Goal: Task Accomplishment & Management: Manage account settings

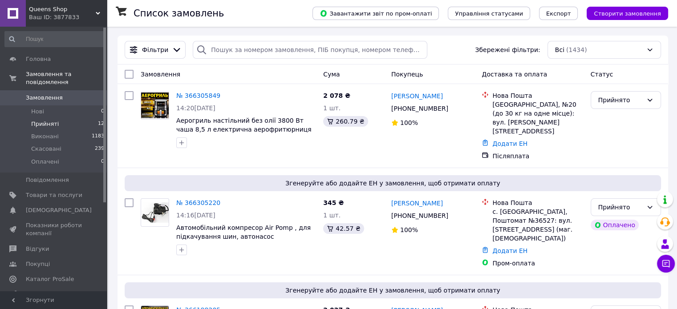
click at [57, 127] on span "Прийняті" at bounding box center [45, 124] width 28 height 8
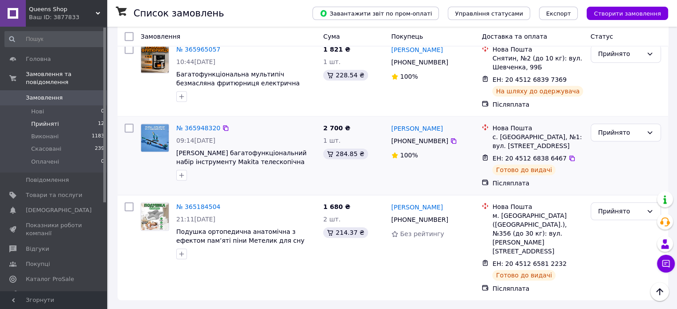
scroll to position [1266, 0]
click at [49, 238] on span "Показники роботи компанії" at bounding box center [54, 230] width 57 height 16
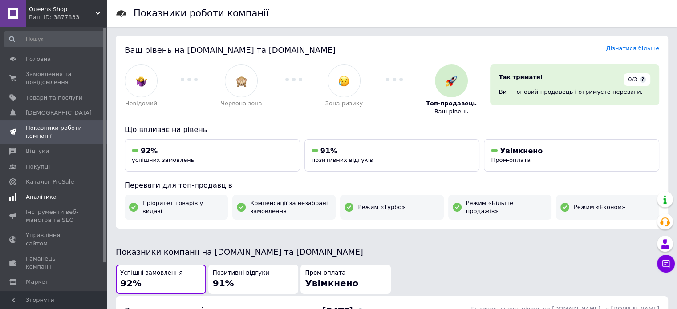
click at [67, 201] on span "Аналітика" at bounding box center [54, 197] width 57 height 8
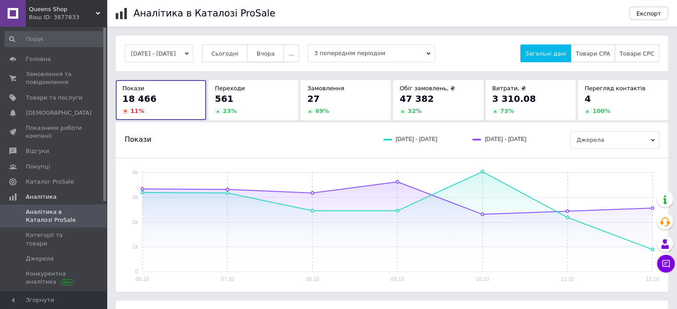
click at [275, 56] on span "Вчора" at bounding box center [265, 53] width 18 height 7
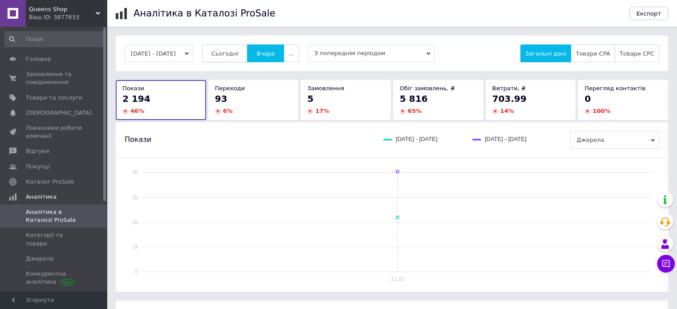
click at [236, 55] on span "Сьогодні" at bounding box center [224, 53] width 27 height 7
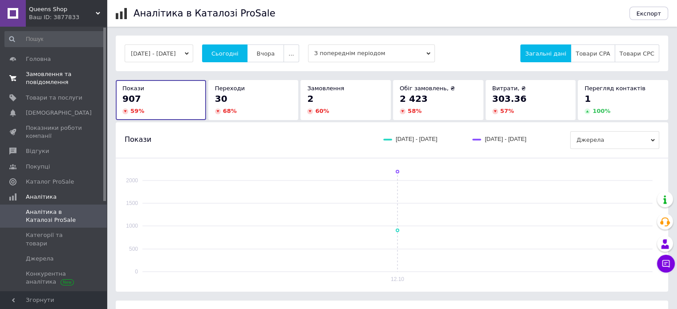
click at [48, 71] on span "Замовлення та повідомлення" at bounding box center [54, 78] width 57 height 16
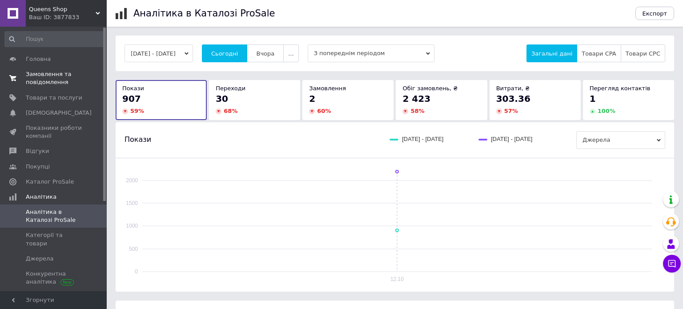
click at [47, 71] on span "Замовлення та повідомлення" at bounding box center [54, 78] width 57 height 16
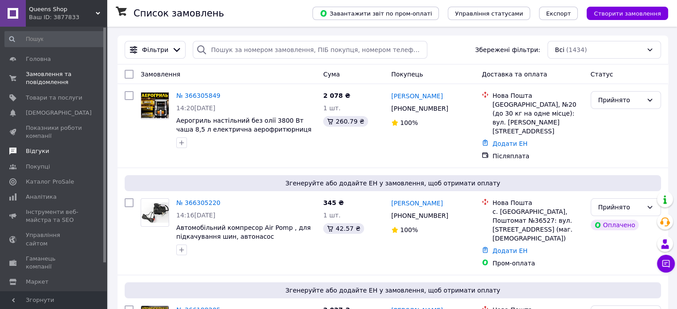
click at [73, 154] on span "Відгуки" at bounding box center [54, 151] width 57 height 8
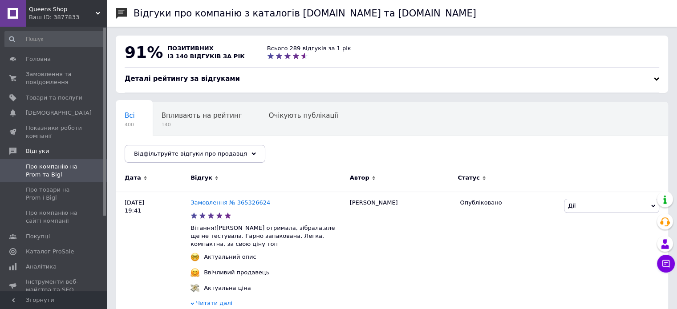
click at [93, 9] on span "Queens Shop" at bounding box center [62, 9] width 67 height 8
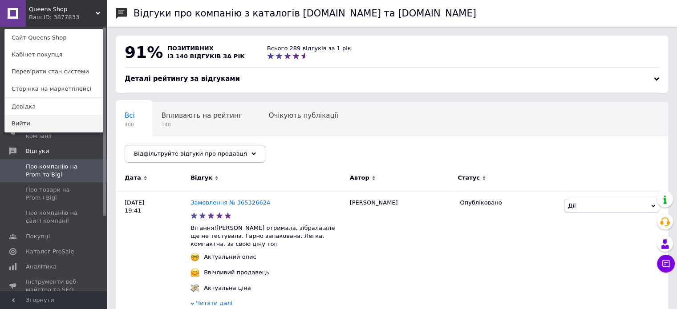
click at [21, 129] on link "Вийти" at bounding box center [54, 123] width 98 height 17
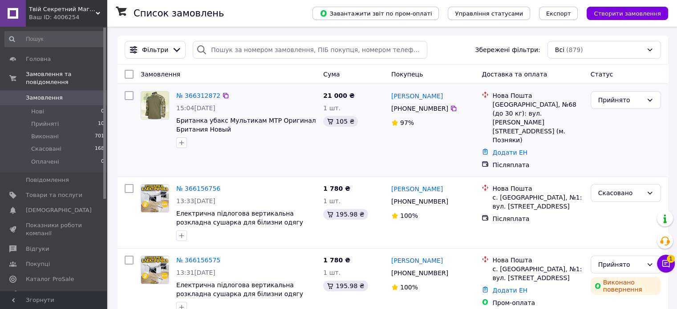
scroll to position [74, 0]
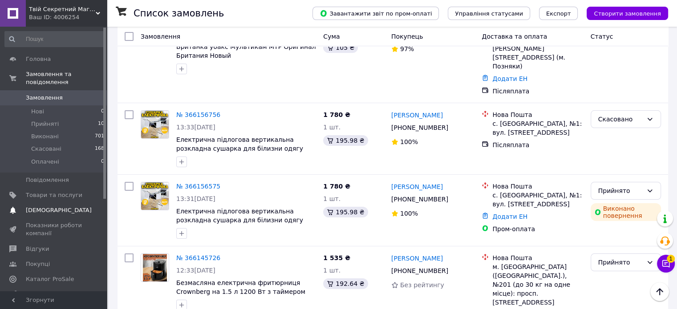
click at [52, 214] on span "[DEMOGRAPHIC_DATA]" at bounding box center [59, 210] width 66 height 8
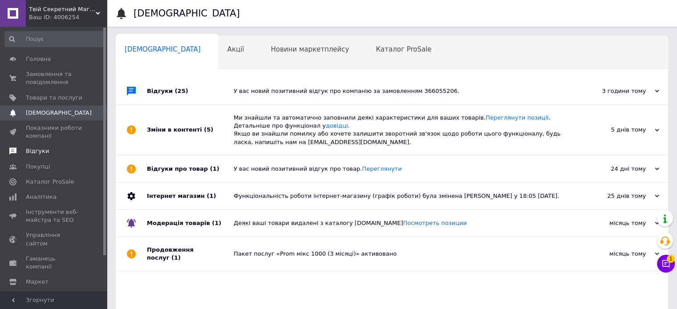
click at [57, 159] on link "Відгуки" at bounding box center [54, 151] width 109 height 15
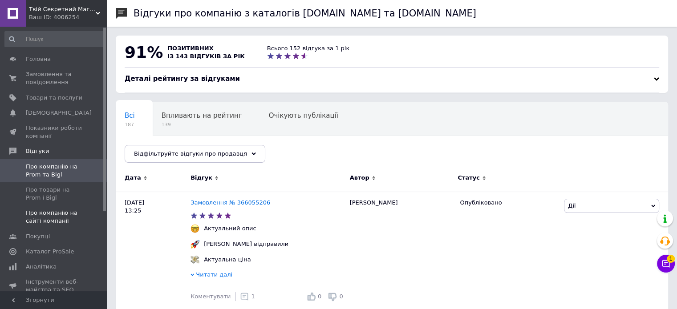
scroll to position [74, 0]
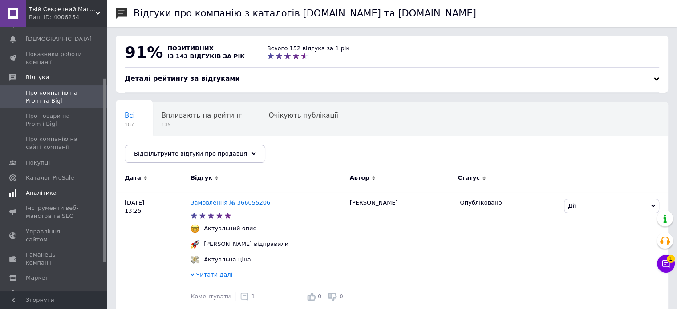
click at [60, 197] on span "Аналітика" at bounding box center [54, 193] width 57 height 8
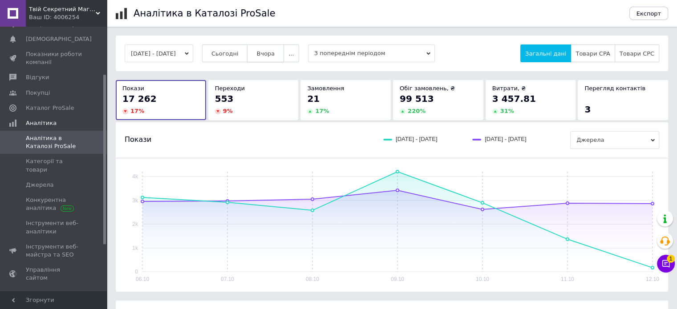
click at [275, 57] on span "Вчора" at bounding box center [265, 53] width 18 height 7
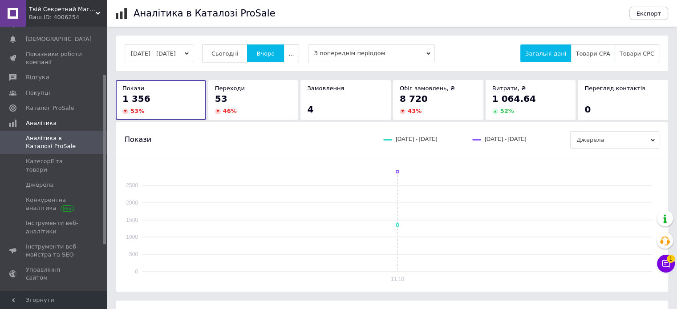
click at [238, 53] on span "Сьогодні" at bounding box center [224, 53] width 27 height 7
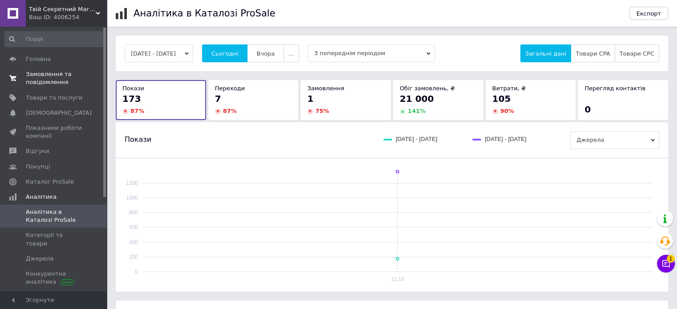
click at [38, 81] on span "Замовлення та повідомлення" at bounding box center [54, 78] width 57 height 16
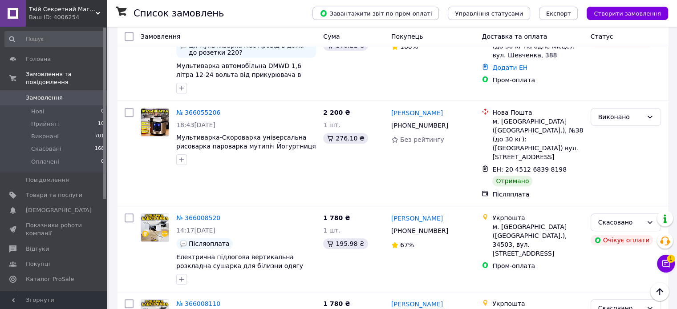
scroll to position [741, 0]
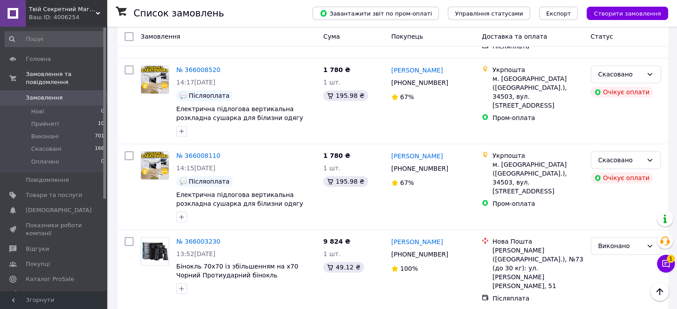
click at [625, 142] on li "Скасовано" at bounding box center [624, 134] width 69 height 16
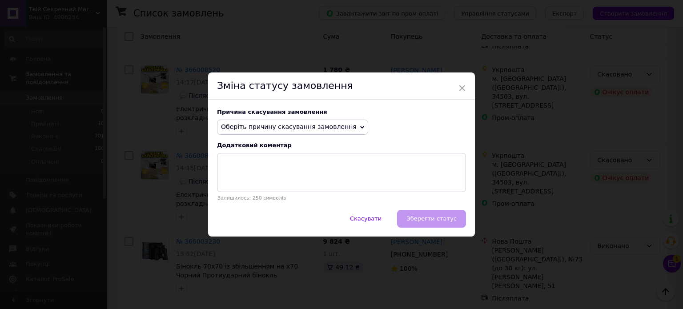
click at [294, 130] on span "Оберіть причину скасування замовлення" at bounding box center [289, 126] width 136 height 7
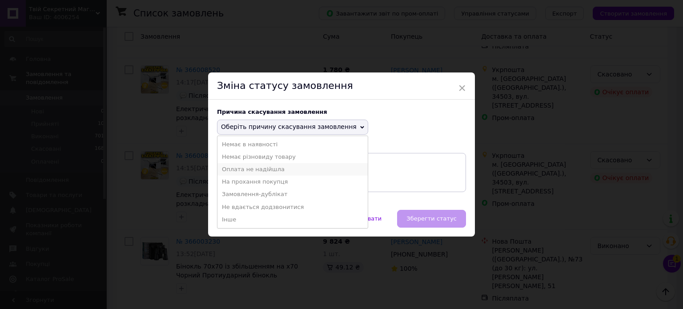
click at [258, 175] on li "Оплата не надійшла" at bounding box center [293, 169] width 150 height 12
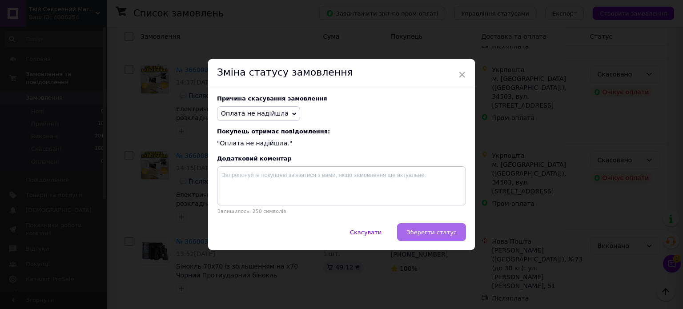
click at [437, 236] on span "Зберегти статус" at bounding box center [432, 232] width 50 height 7
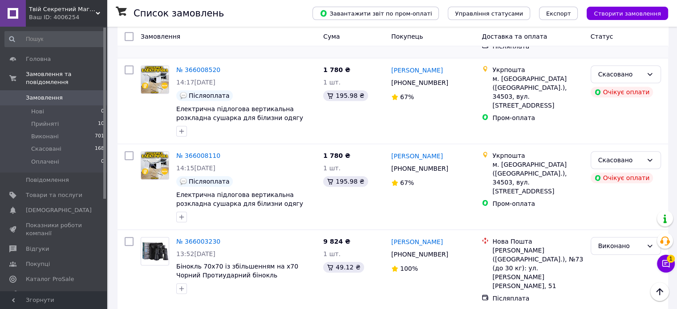
scroll to position [816, 0]
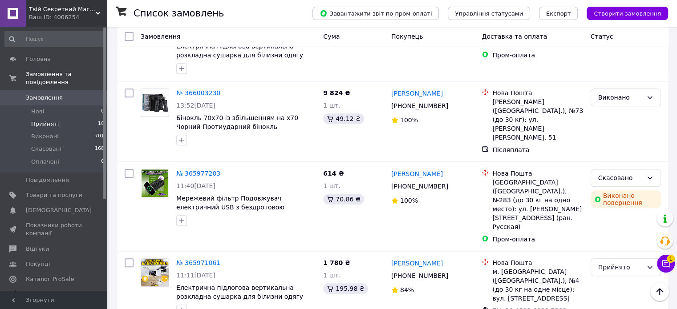
click at [42, 128] on span "Прийняті" at bounding box center [45, 124] width 28 height 8
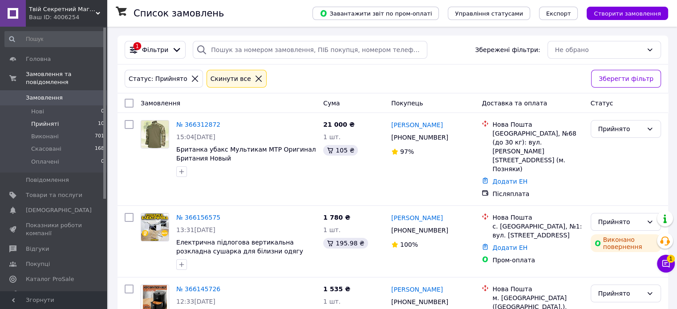
click at [37, 102] on span "Замовлення" at bounding box center [44, 98] width 37 height 8
